Goal: Task Accomplishment & Management: Use online tool/utility

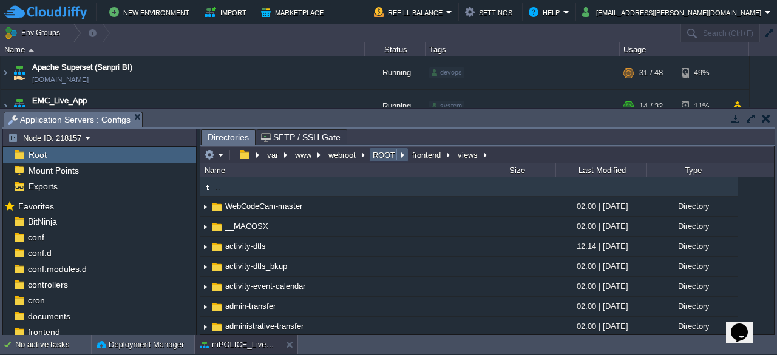
scroll to position [176, 0]
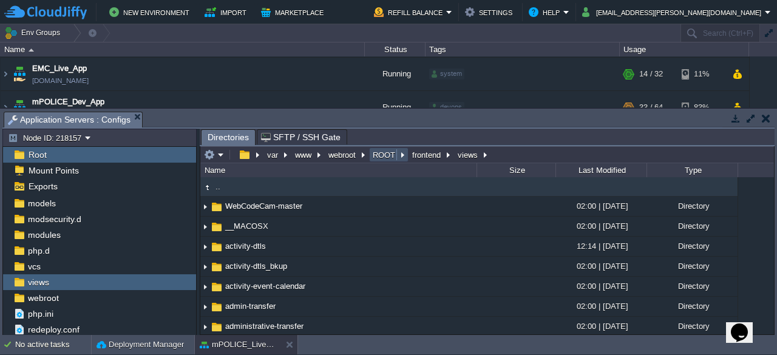
click at [378, 158] on button "ROOT" at bounding box center [384, 154] width 27 height 11
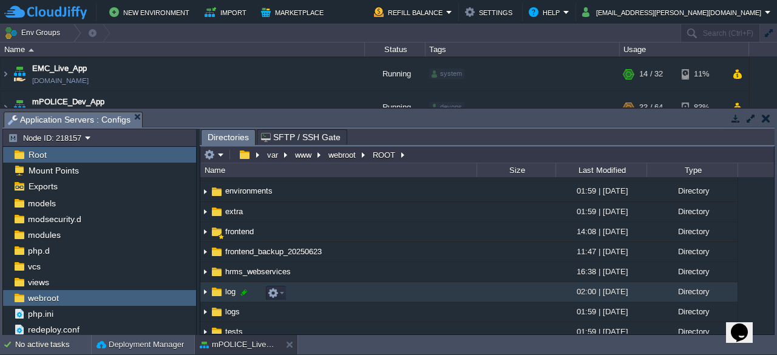
scroll to position [156, 0]
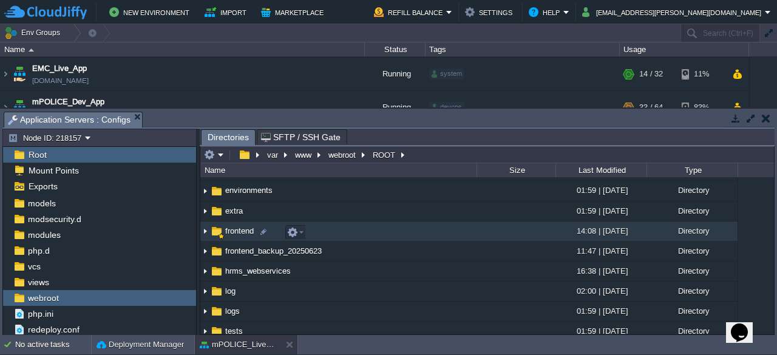
click at [234, 232] on span "frontend" at bounding box center [239, 231] width 32 height 10
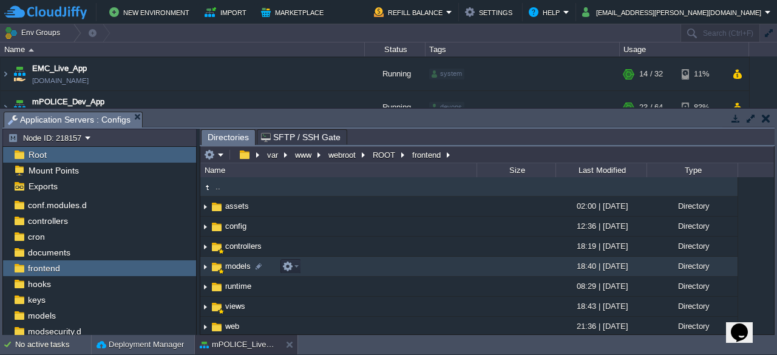
click at [233, 265] on span "models" at bounding box center [237, 266] width 29 height 10
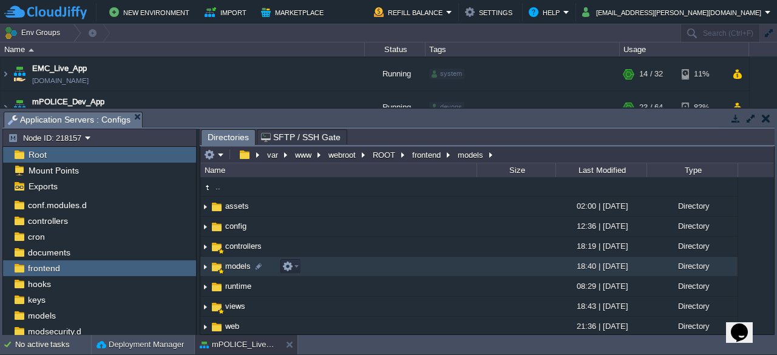
click at [233, 265] on span "models" at bounding box center [237, 266] width 29 height 10
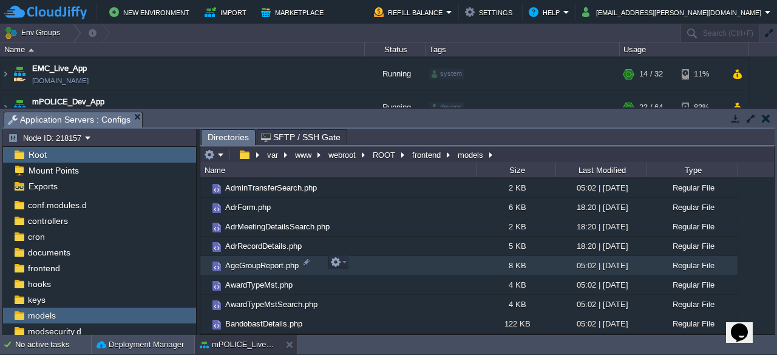
scroll to position [175, 0]
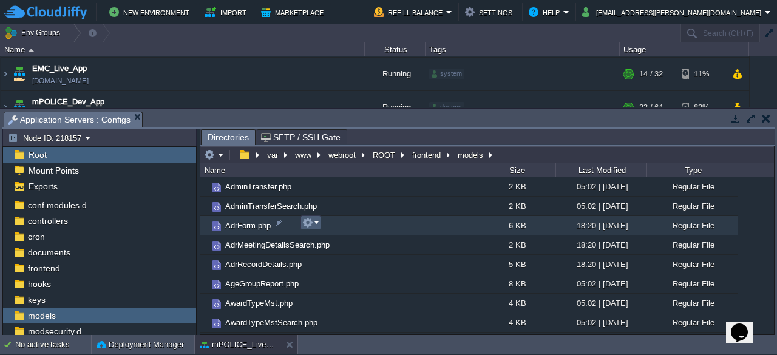
click at [317, 224] on em at bounding box center [310, 222] width 16 height 11
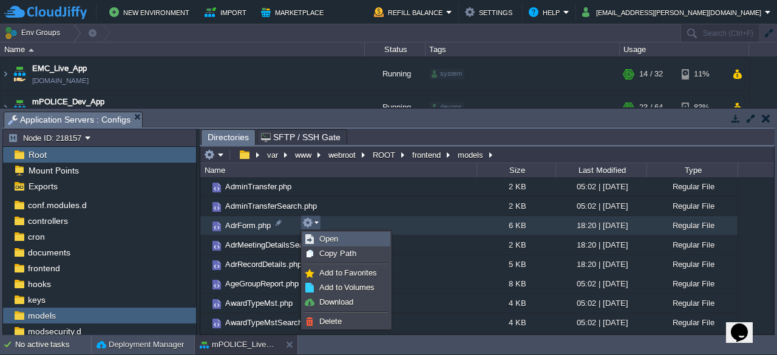
click at [334, 241] on span "Open" at bounding box center [328, 238] width 19 height 9
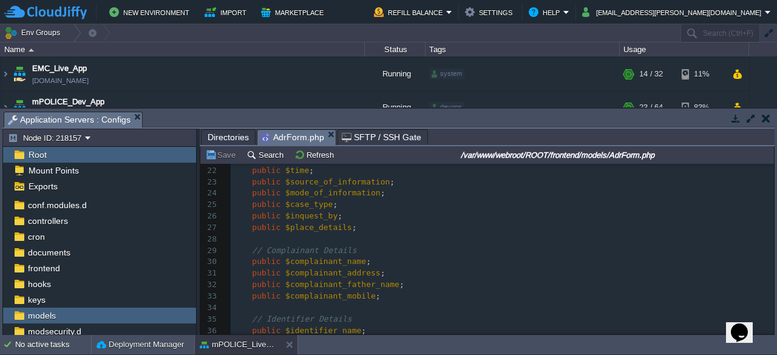
scroll to position [0, 0]
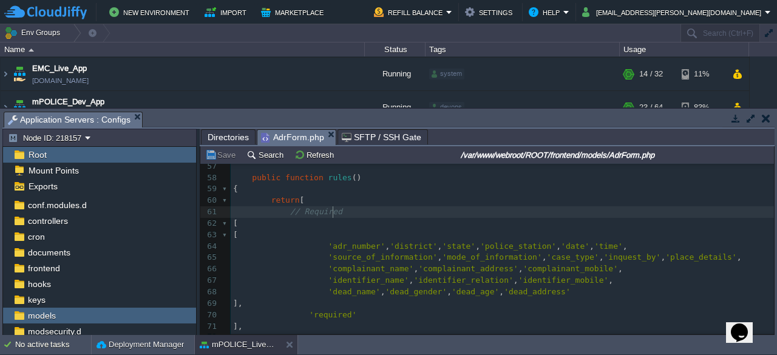
click at [349, 209] on pre "// Required" at bounding box center [502, 212] width 543 height 12
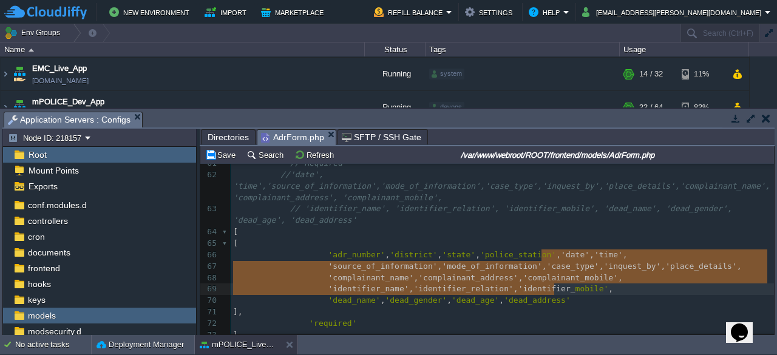
type textarea ", 'date', 'time', 'source_of_information', 'mode_of_information', 'case_type', …"
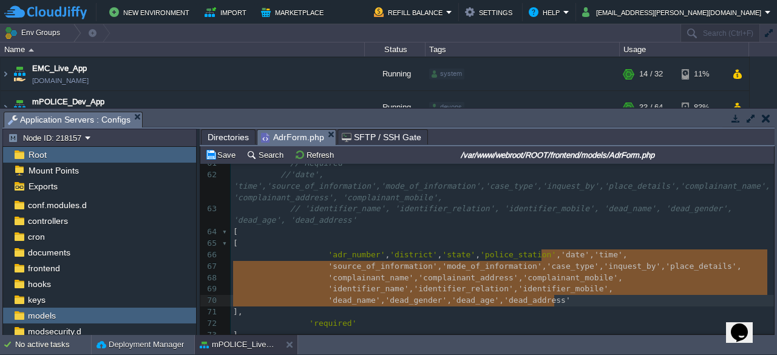
drag, startPoint x: 540, startPoint y: 254, endPoint x: 559, endPoint y: 298, distance: 48.4
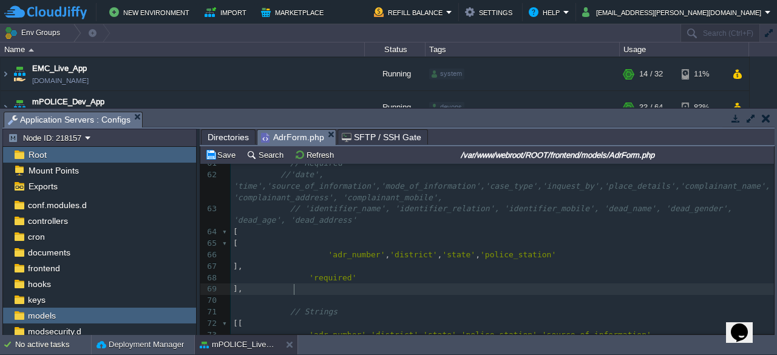
click at [403, 291] on pre "]," at bounding box center [502, 289] width 543 height 12
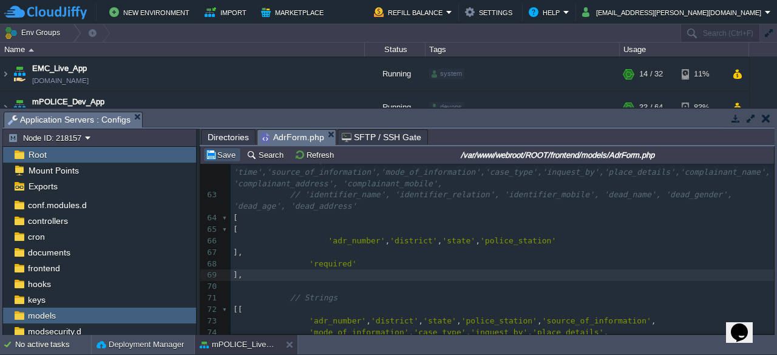
click at [225, 158] on button "Save" at bounding box center [222, 154] width 34 height 11
click at [224, 136] on span "Directories" at bounding box center [227, 137] width 41 height 15
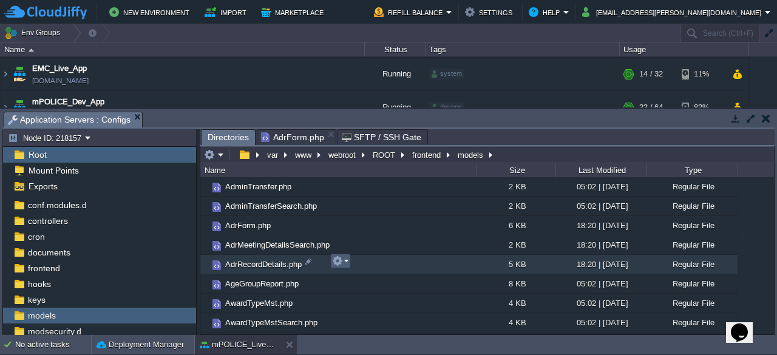
click at [348, 261] on td at bounding box center [340, 261] width 21 height 15
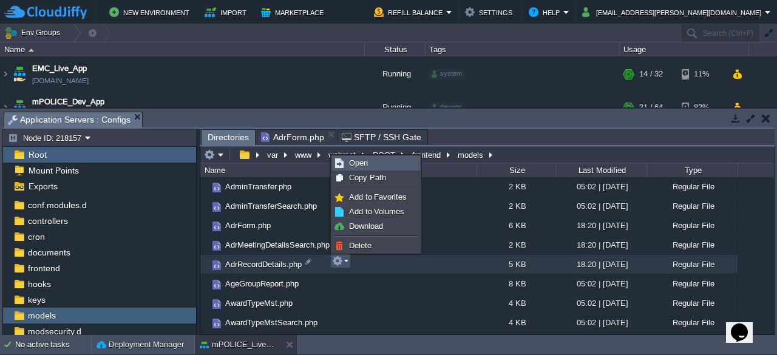
click at [365, 166] on span "Open" at bounding box center [358, 162] width 19 height 9
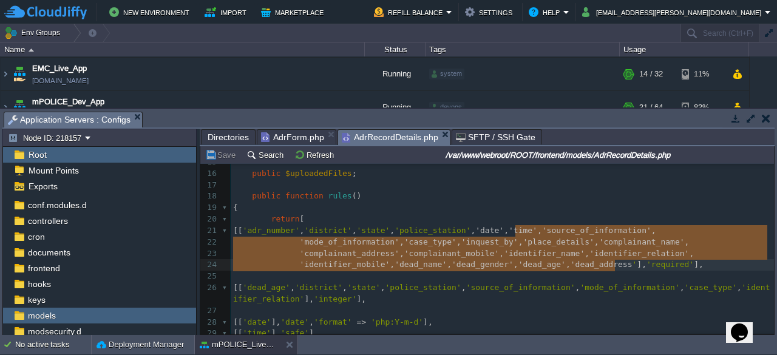
type textarea ", 'date', 'time', 'source_of_information', 'mode_of_information', 'case_type', …"
drag, startPoint x: 515, startPoint y: 230, endPoint x: 618, endPoint y: 265, distance: 108.2
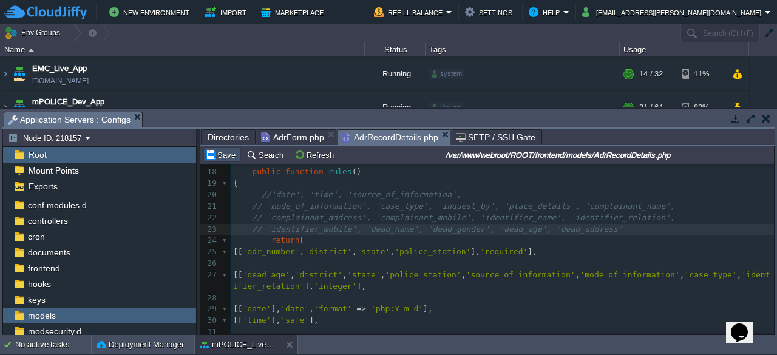
click at [223, 156] on button "Save" at bounding box center [222, 154] width 34 height 11
